Goal: Find specific page/section: Find specific page/section

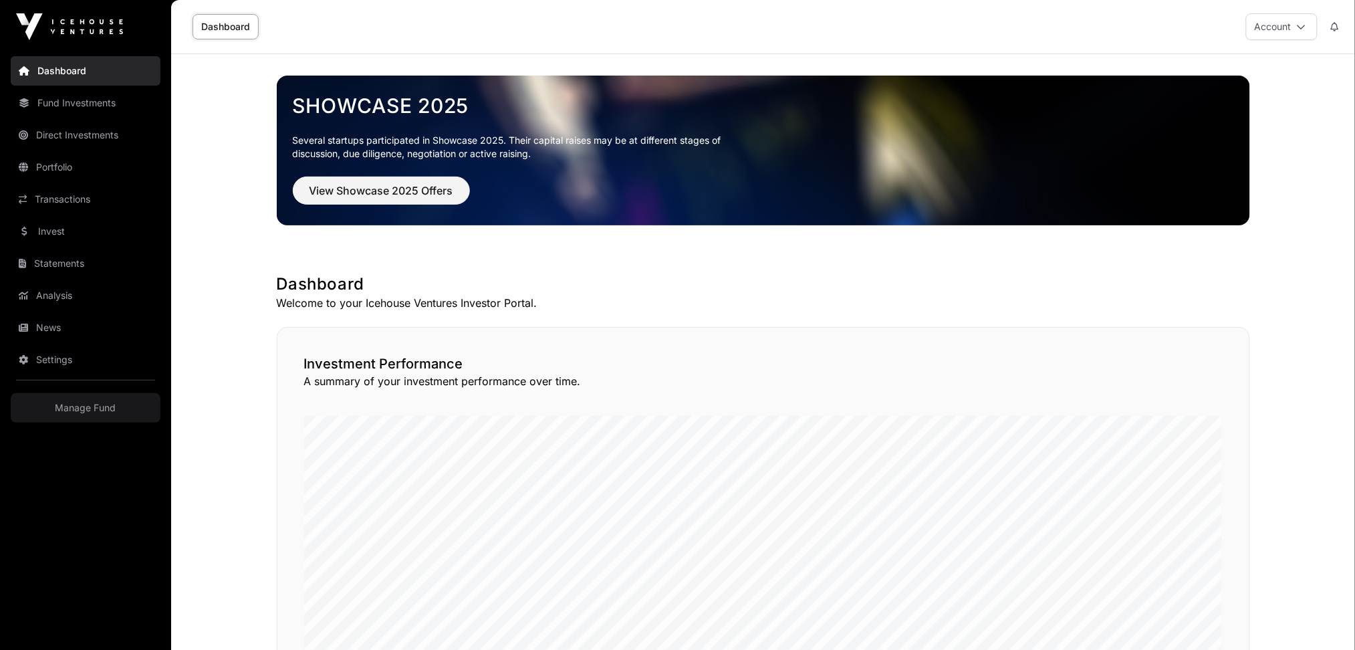
click at [78, 137] on link "Direct Investments" at bounding box center [86, 134] width 150 height 29
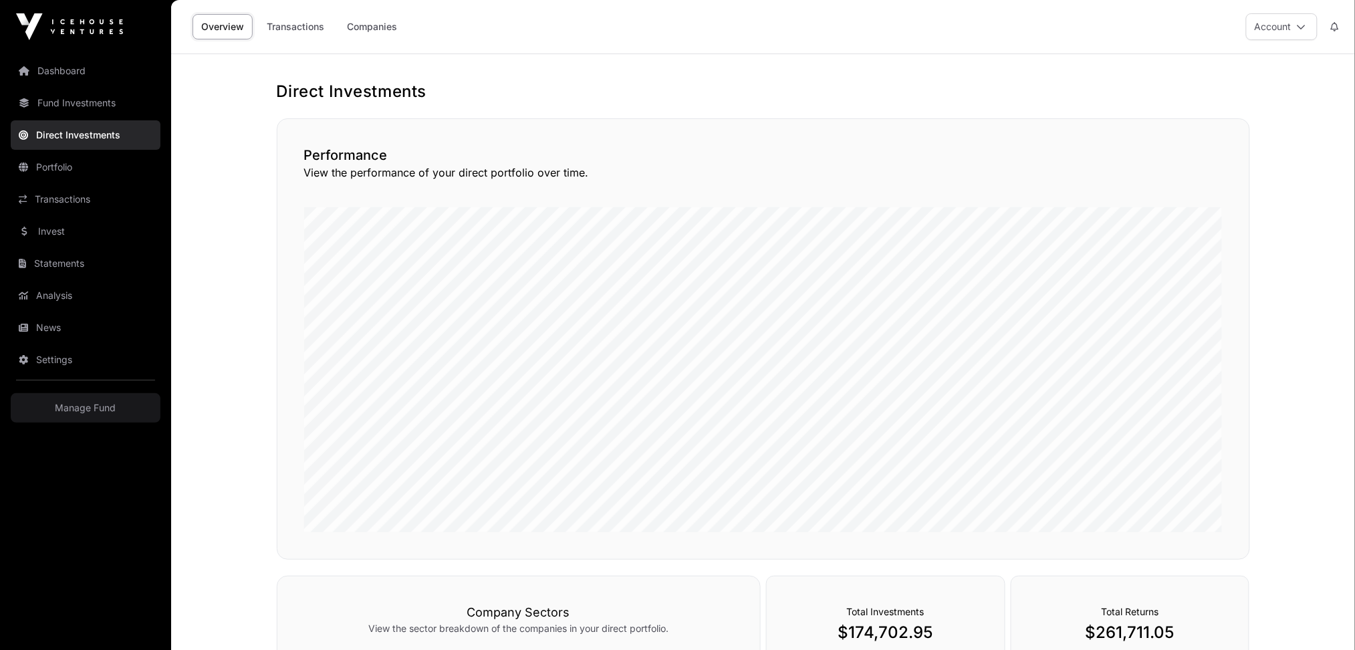
click at [81, 107] on link "Fund Investments" at bounding box center [86, 102] width 150 height 29
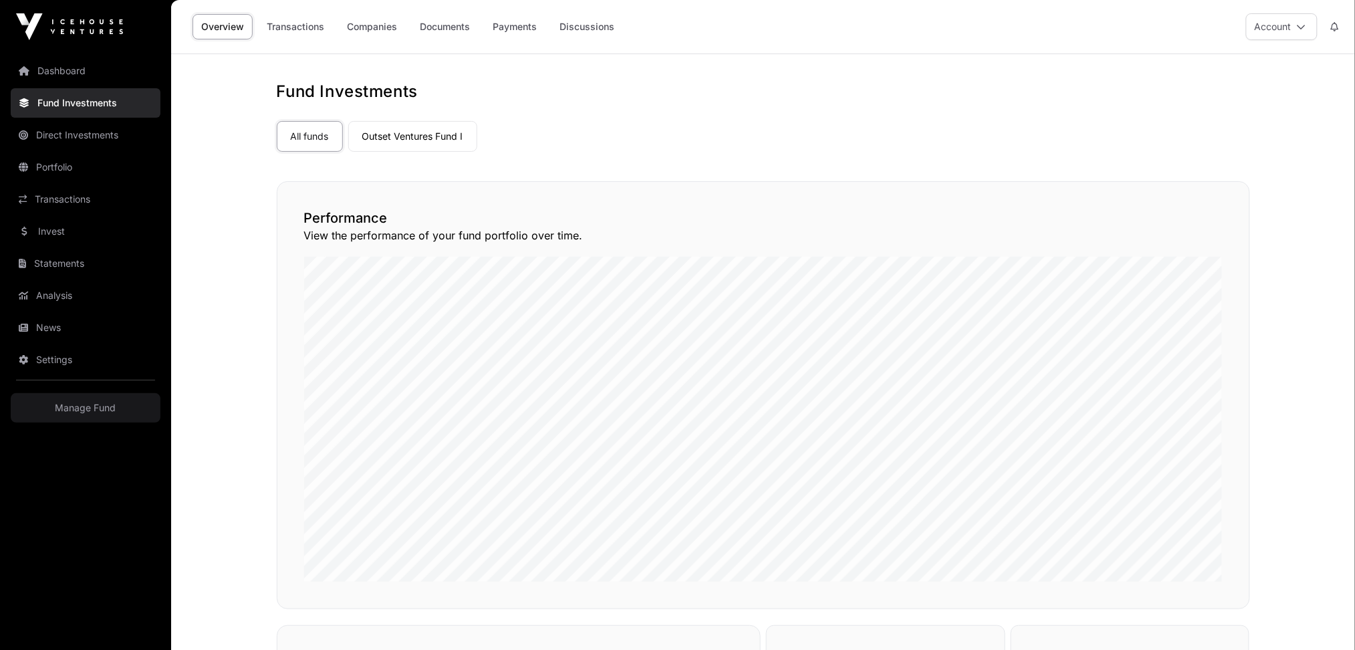
click at [432, 142] on link "Outset Ventures Fund I" at bounding box center [412, 136] width 129 height 31
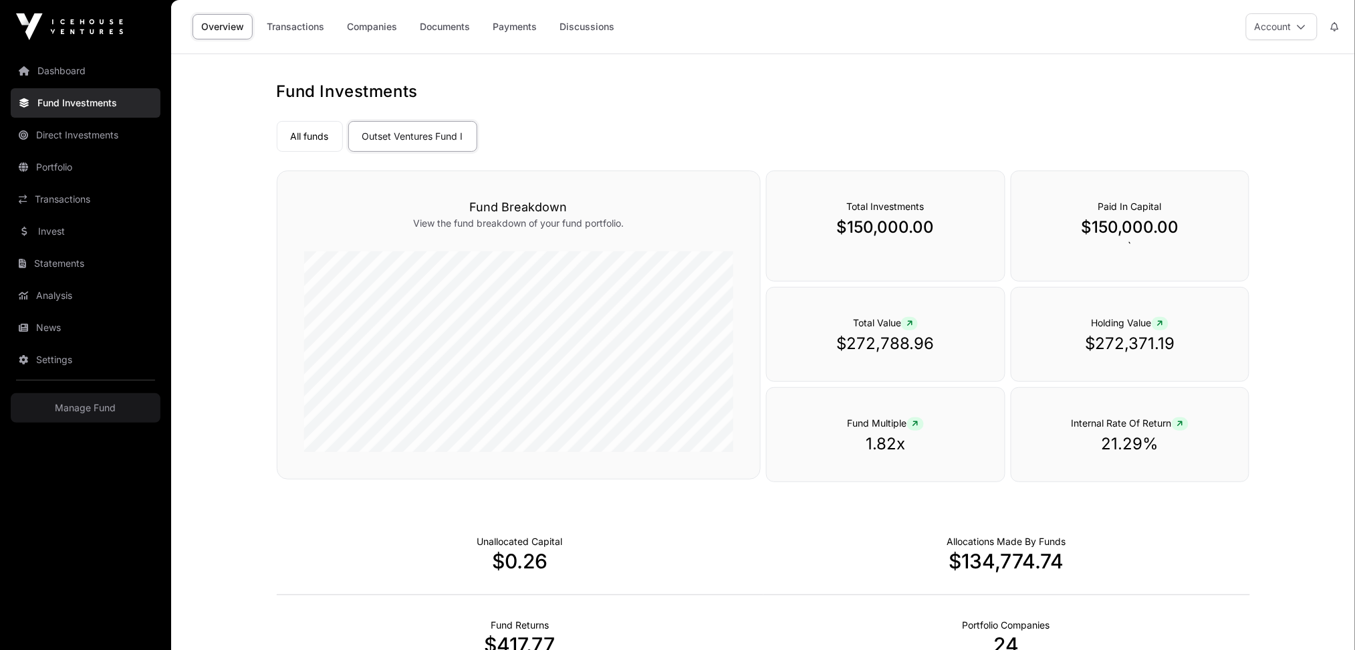
click at [378, 27] on link "Companies" at bounding box center [371, 26] width 67 height 25
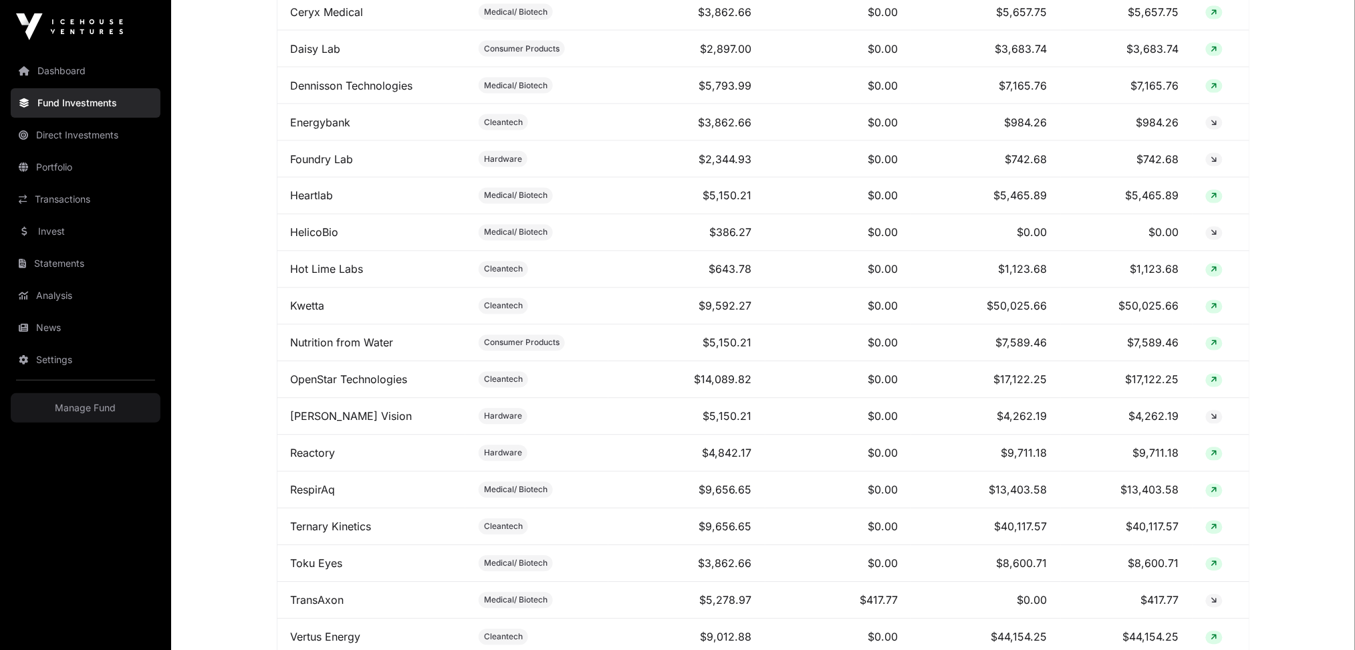
scroll to position [802, 0]
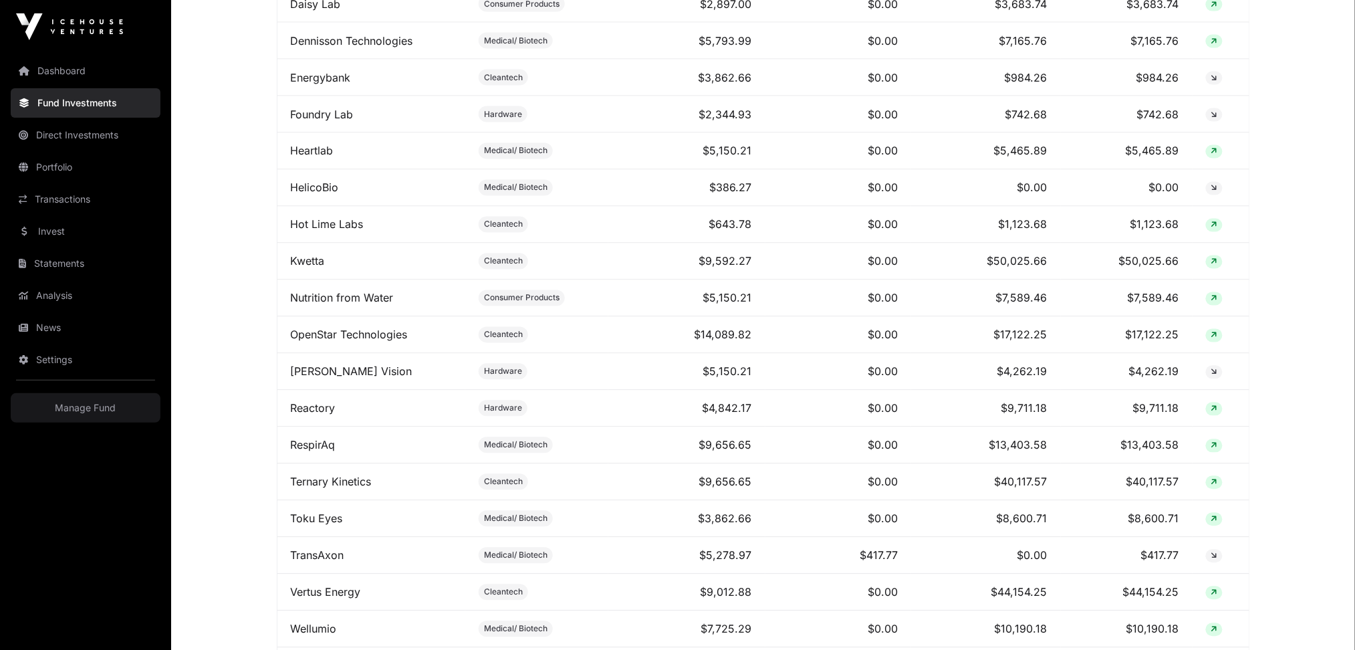
click at [321, 415] on link "Reactory" at bounding box center [313, 408] width 45 height 13
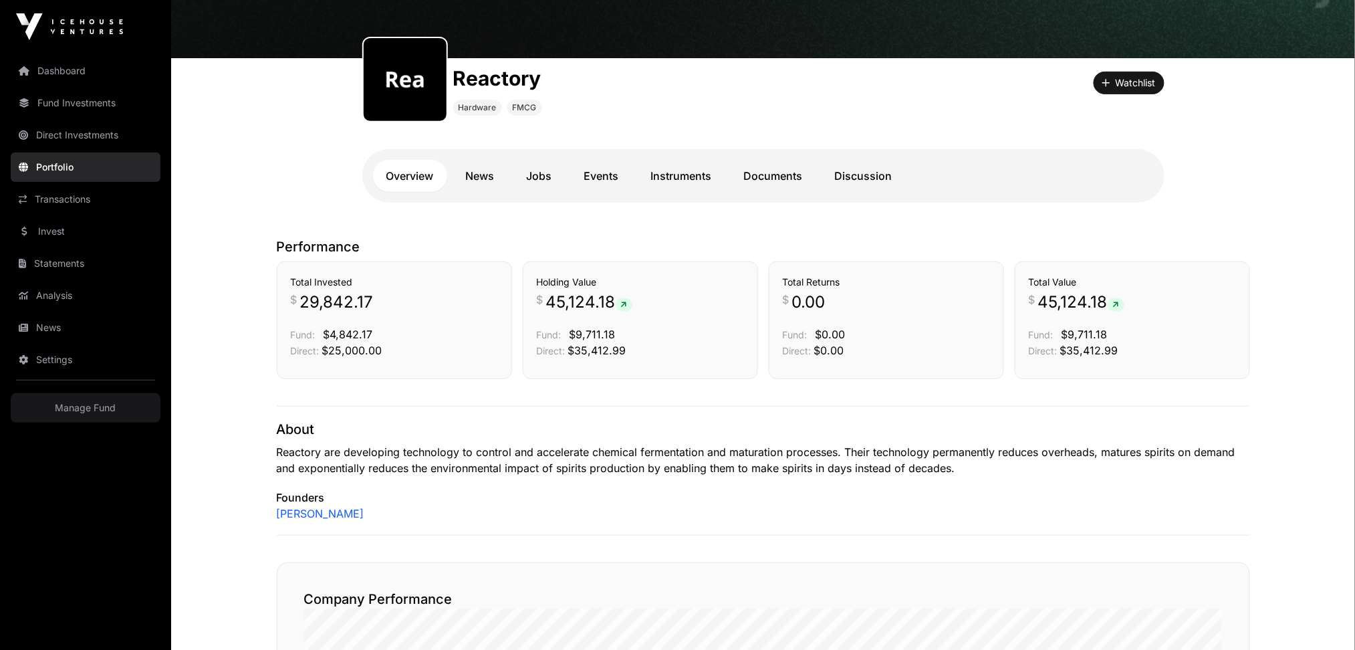
scroll to position [89, 0]
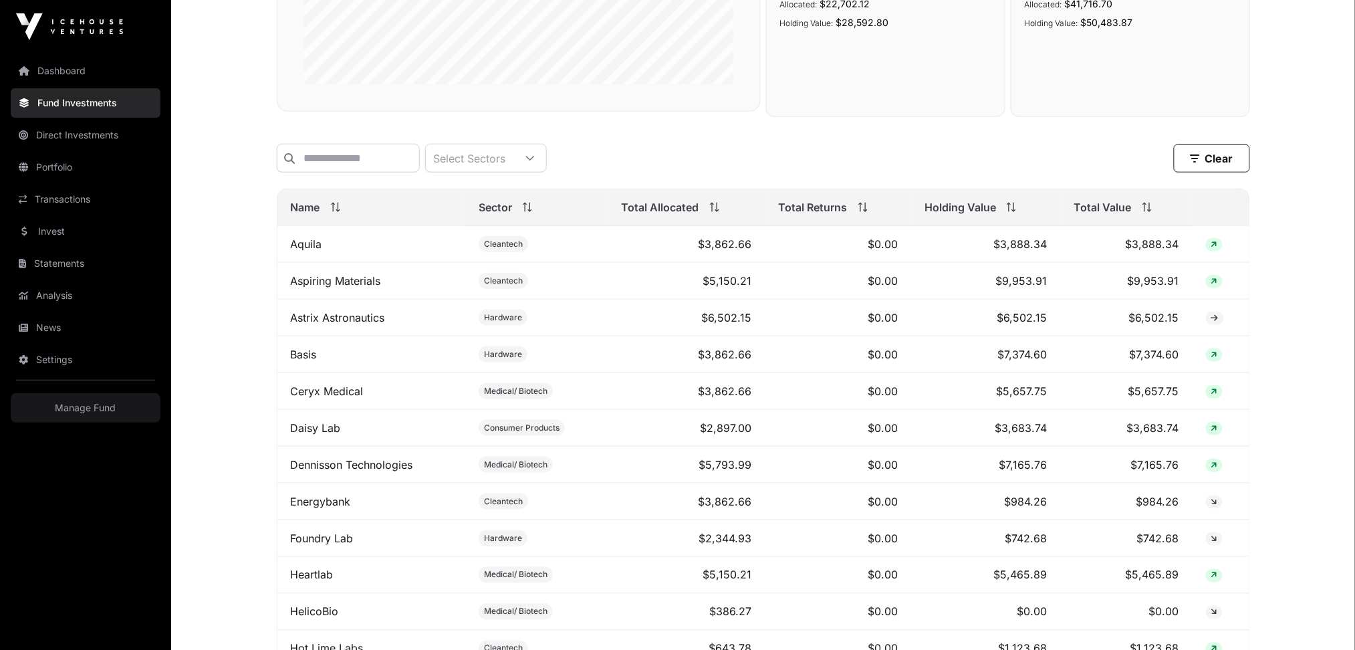
scroll to position [356, 0]
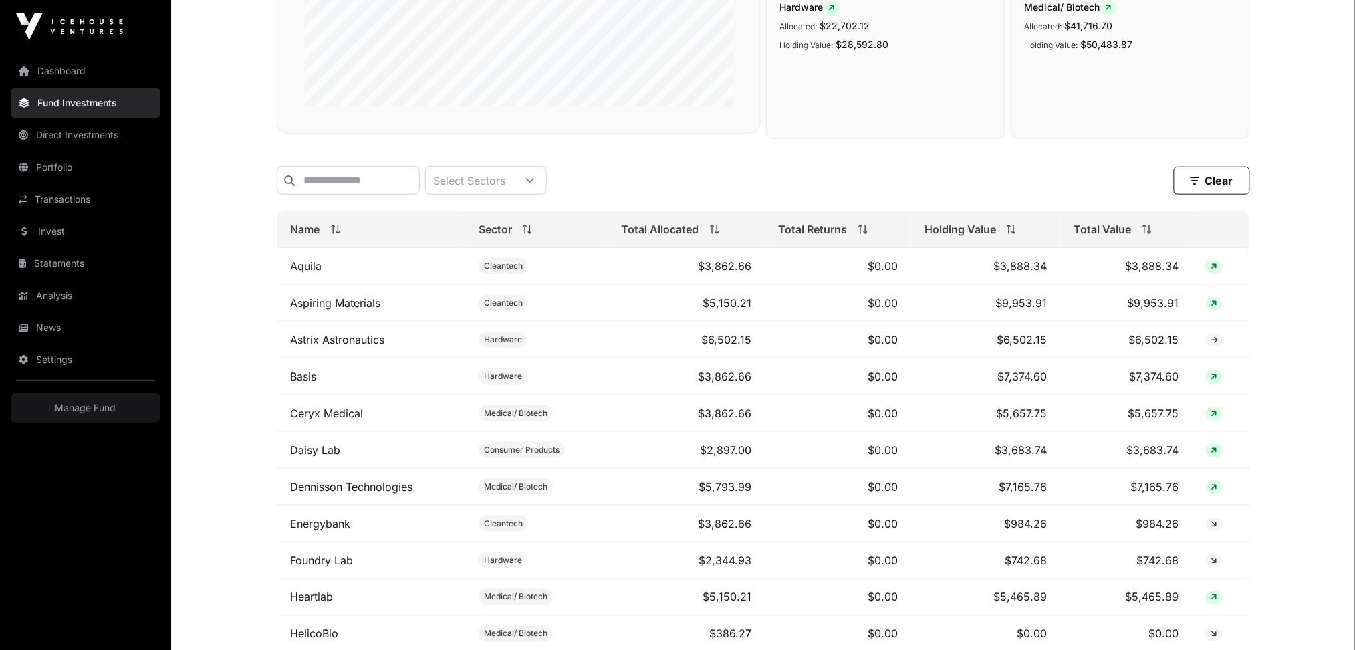
click at [1149, 234] on icon at bounding box center [1149, 232] width 4 height 3
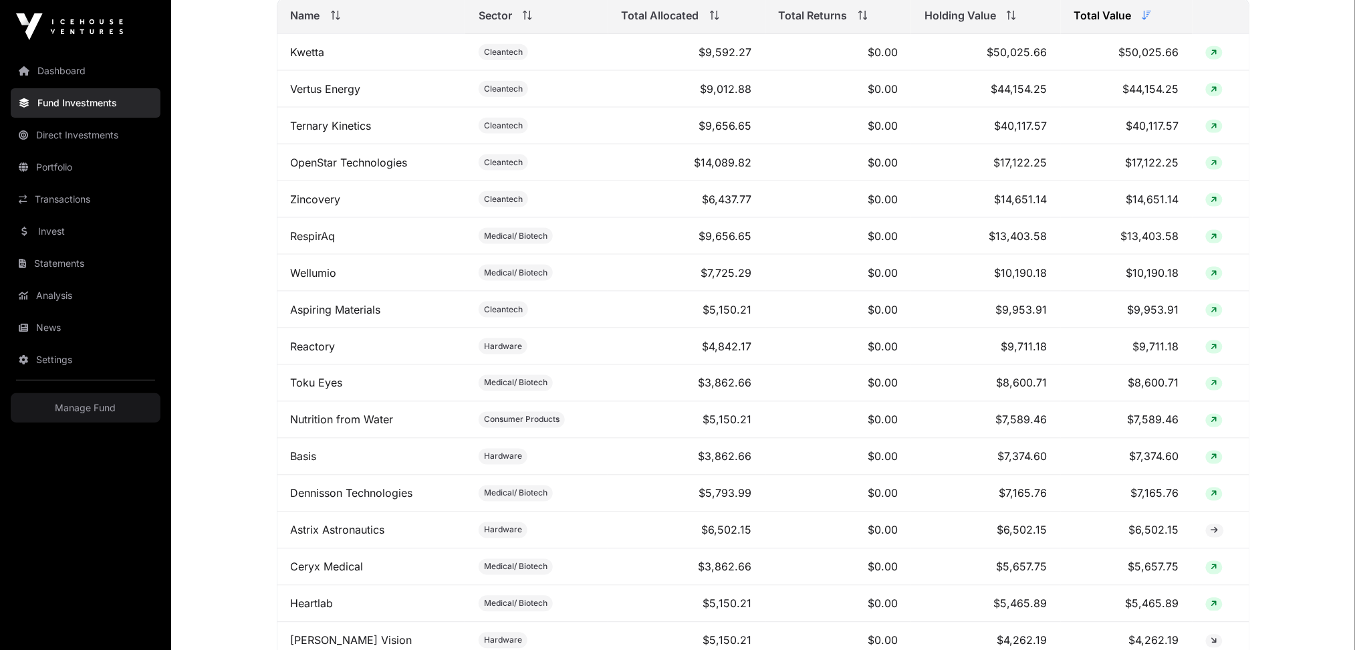
scroll to position [474, 0]
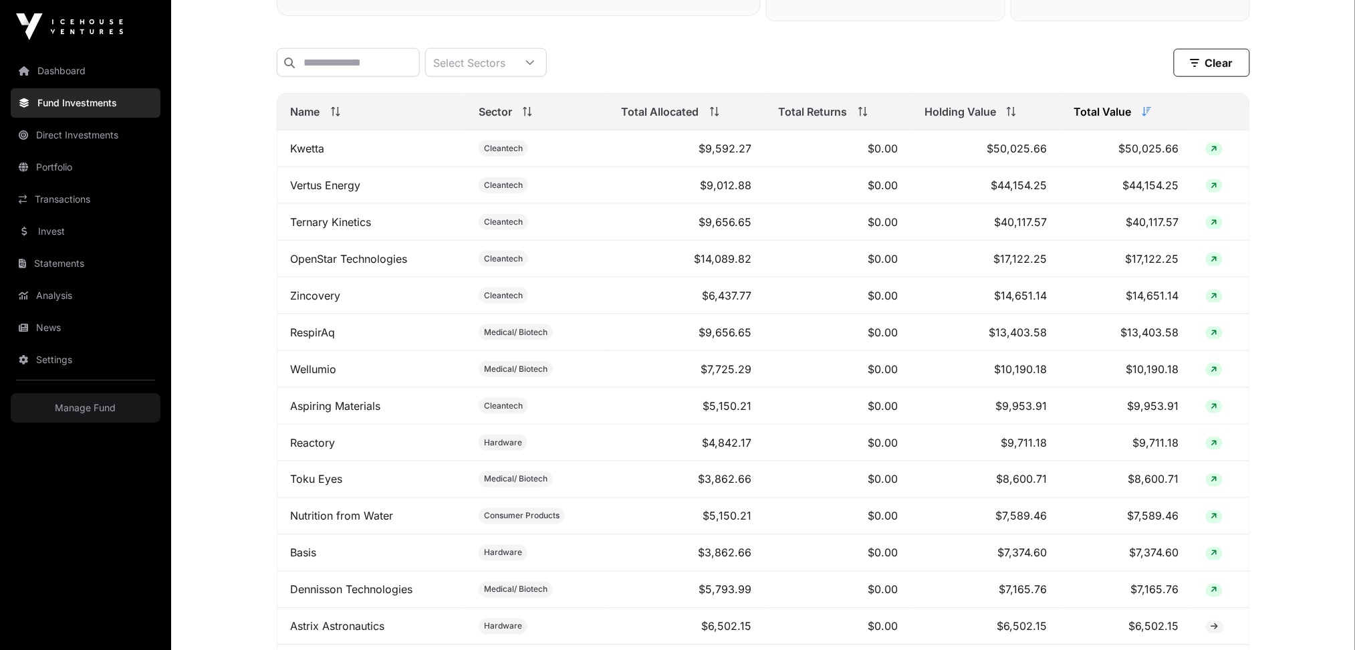
click at [716, 116] on icon at bounding box center [714, 111] width 9 height 9
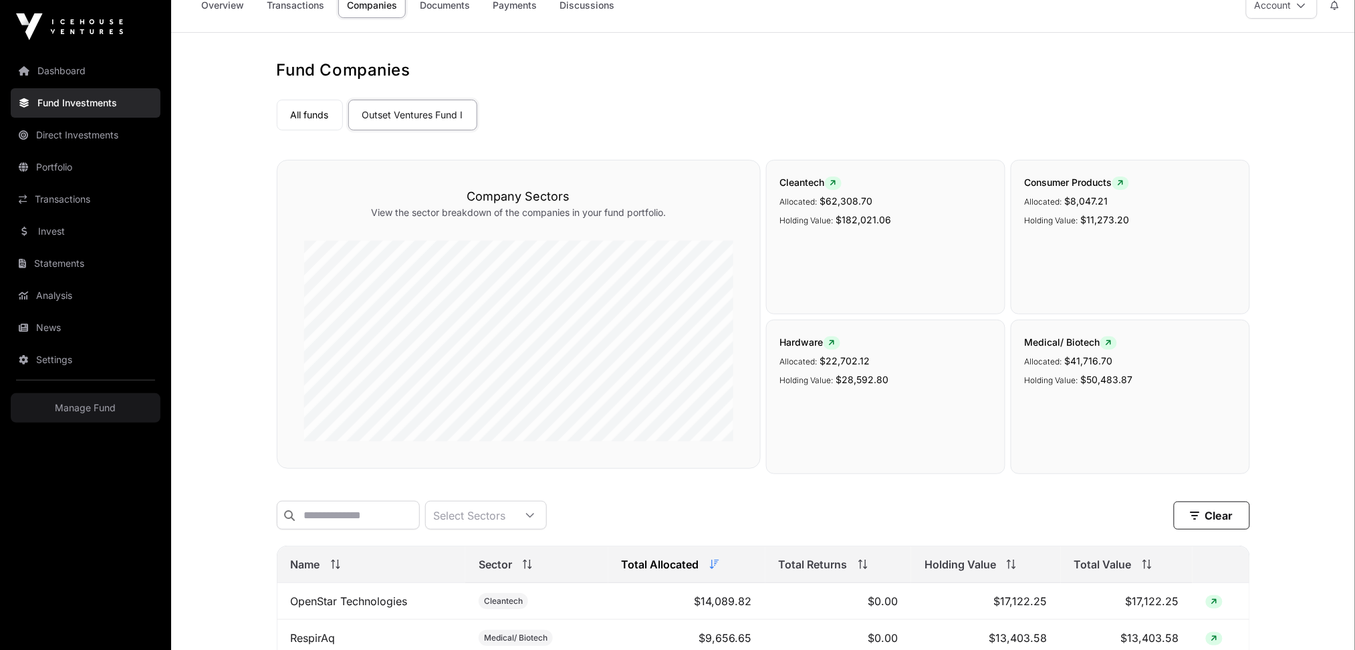
scroll to position [0, 0]
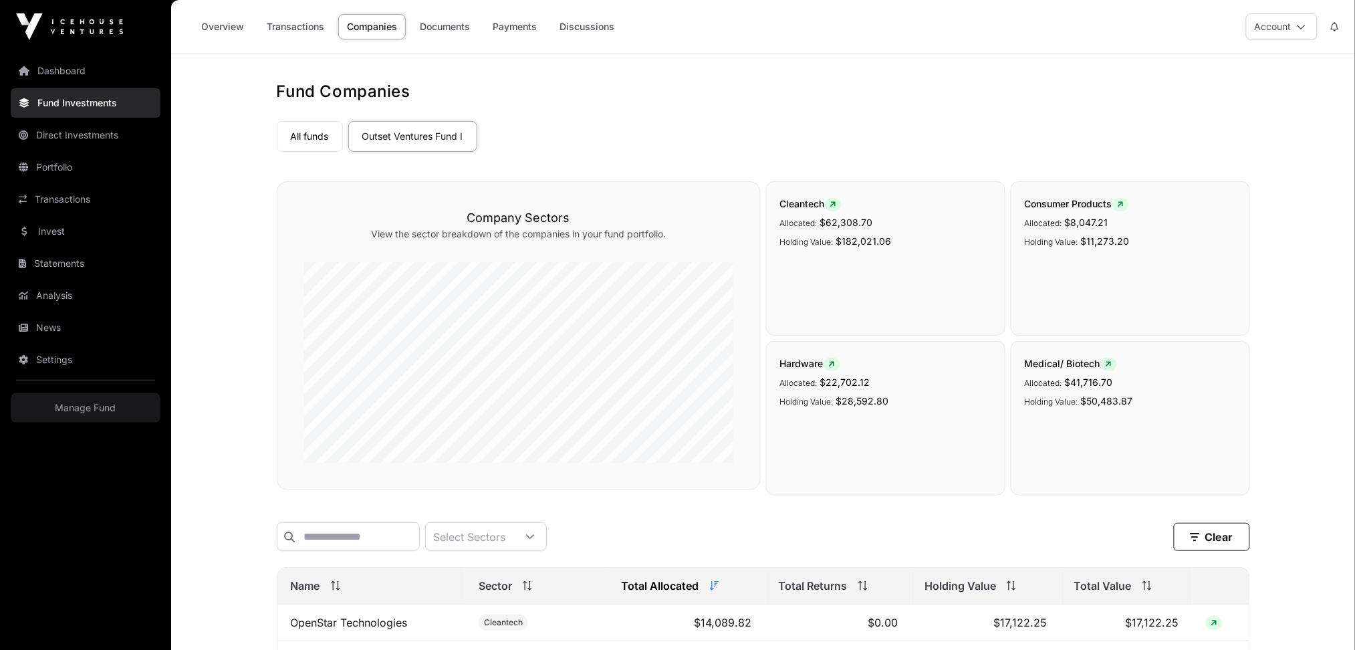
click at [241, 35] on link "Overview" at bounding box center [222, 26] width 60 height 25
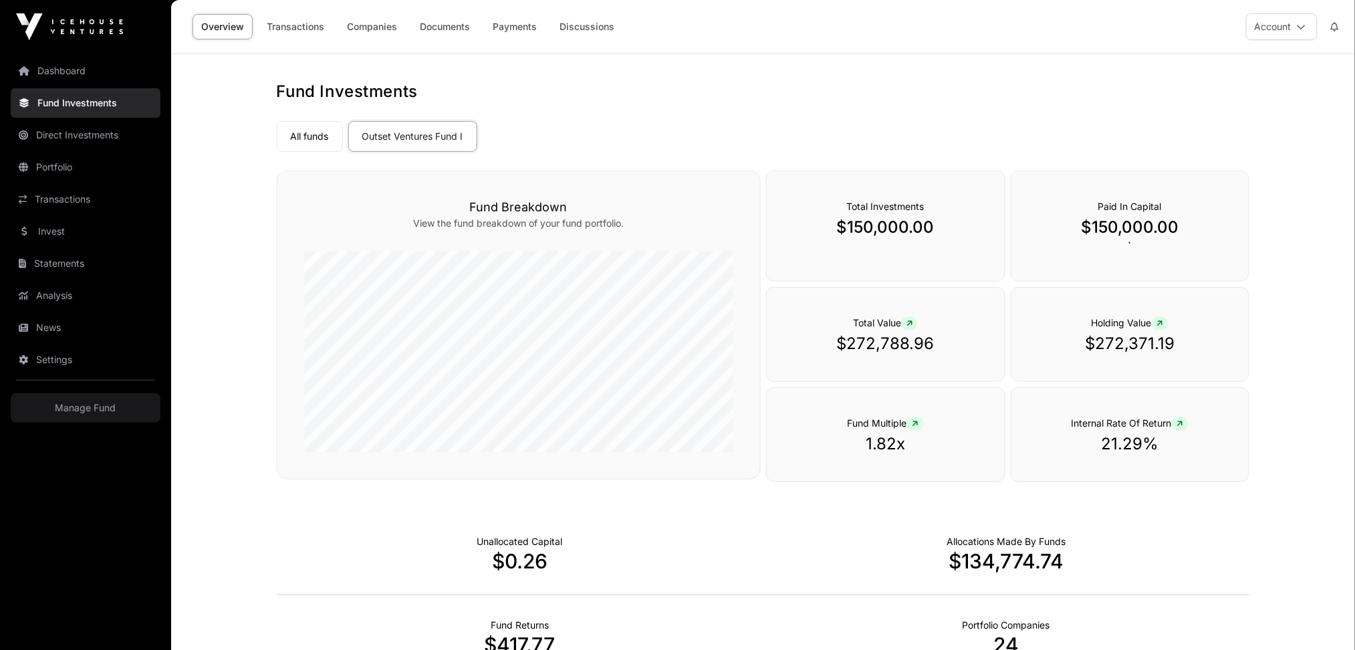
click at [86, 135] on link "Direct Investments" at bounding box center [86, 134] width 150 height 29
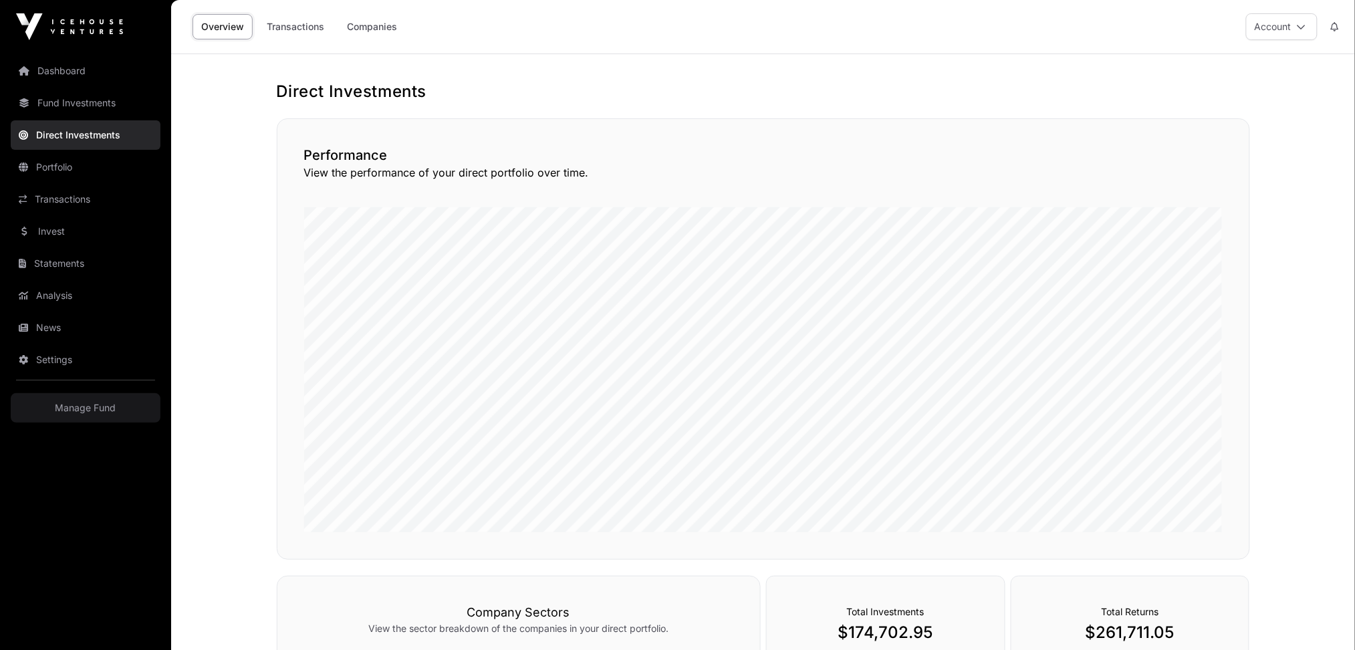
click at [378, 25] on link "Companies" at bounding box center [371, 26] width 67 height 25
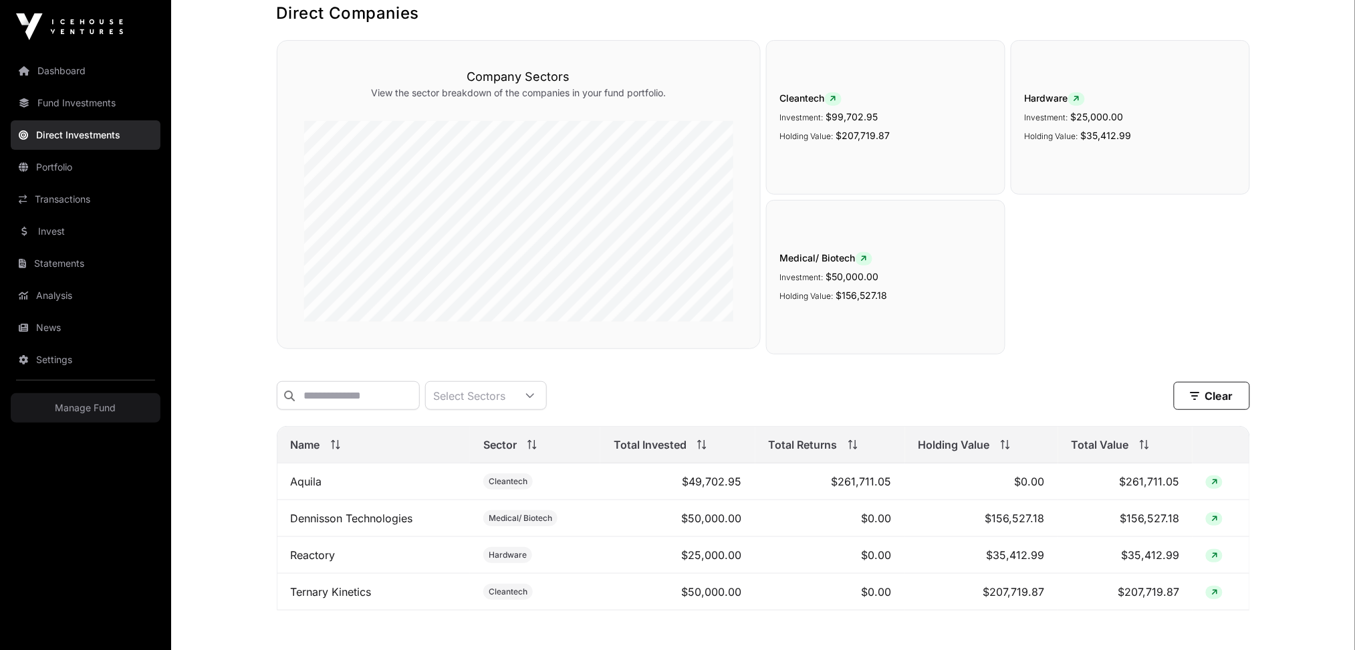
scroll to position [164, 0]
